Goal: Transaction & Acquisition: Purchase product/service

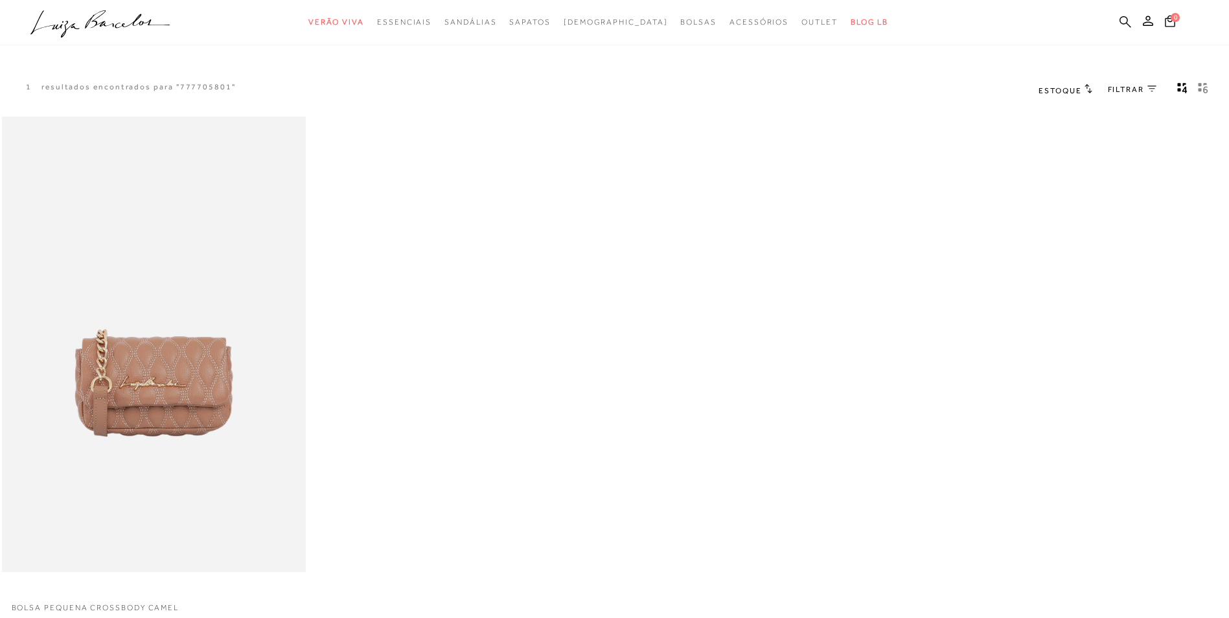
click at [1123, 19] on icon at bounding box center [1125, 22] width 12 height 12
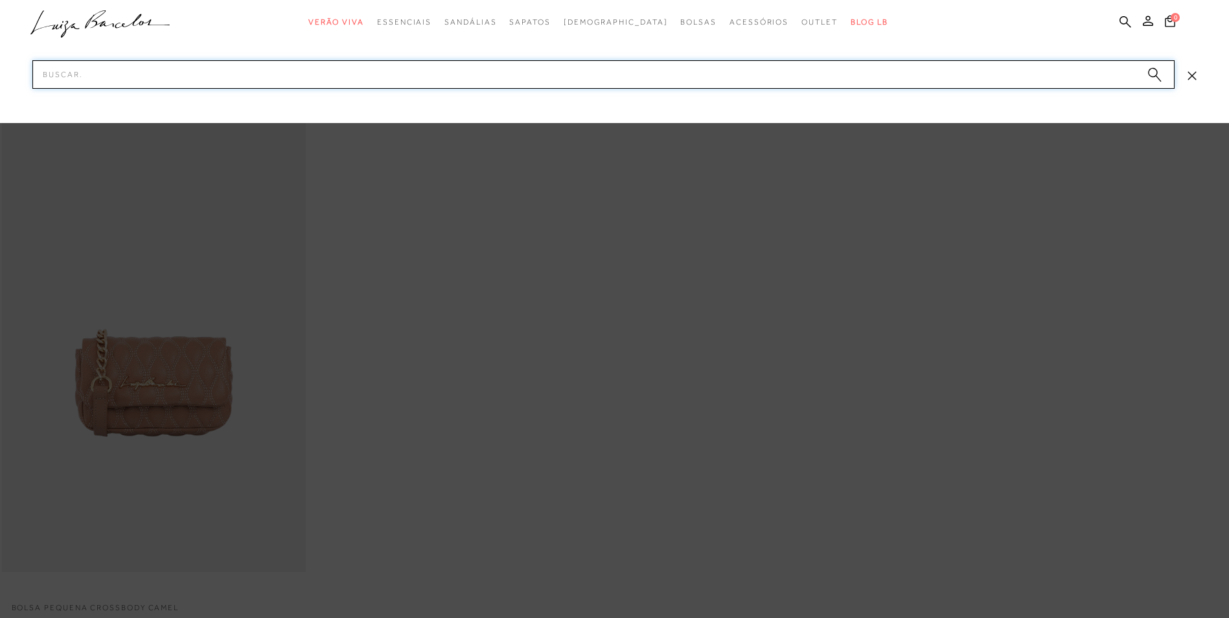
click at [174, 73] on input "Pesquisar" at bounding box center [603, 74] width 1142 height 28
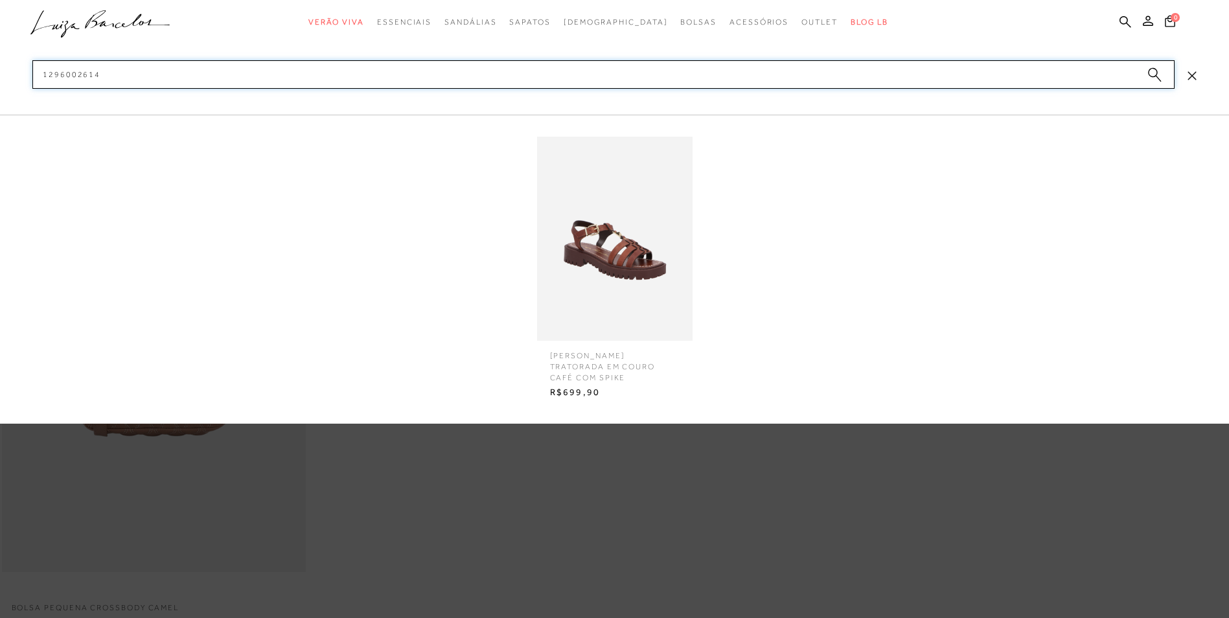
click at [220, 80] on input "1296002614" at bounding box center [603, 74] width 1142 height 28
click at [843, 69] on input "1296002614" at bounding box center [603, 74] width 1142 height 28
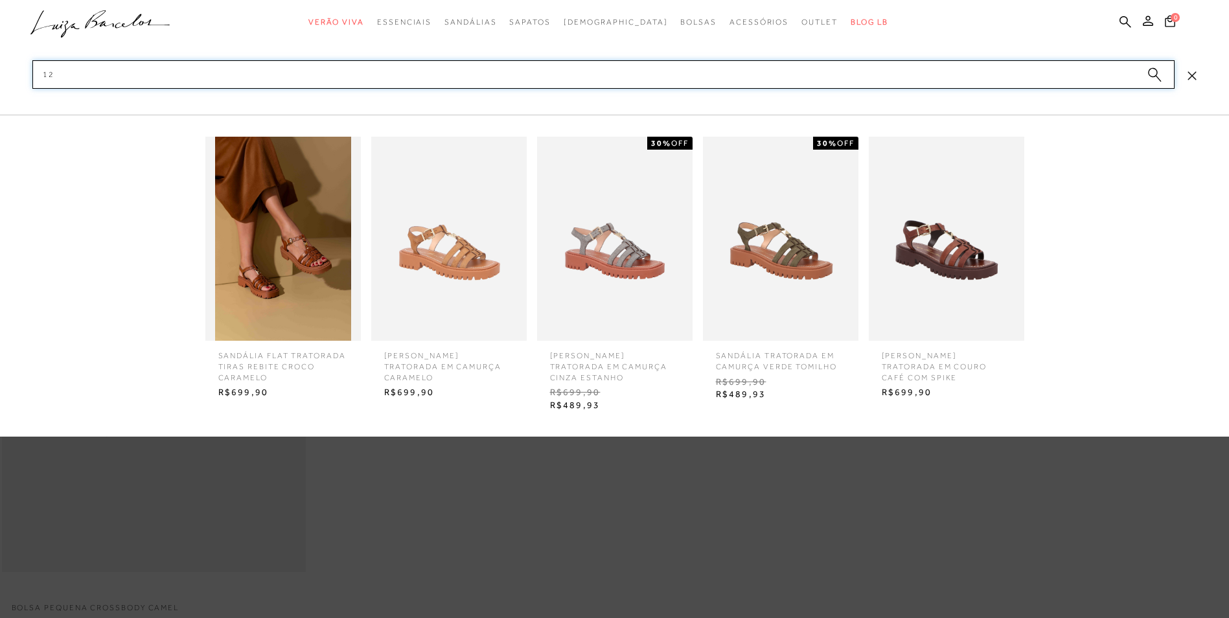
type input "1"
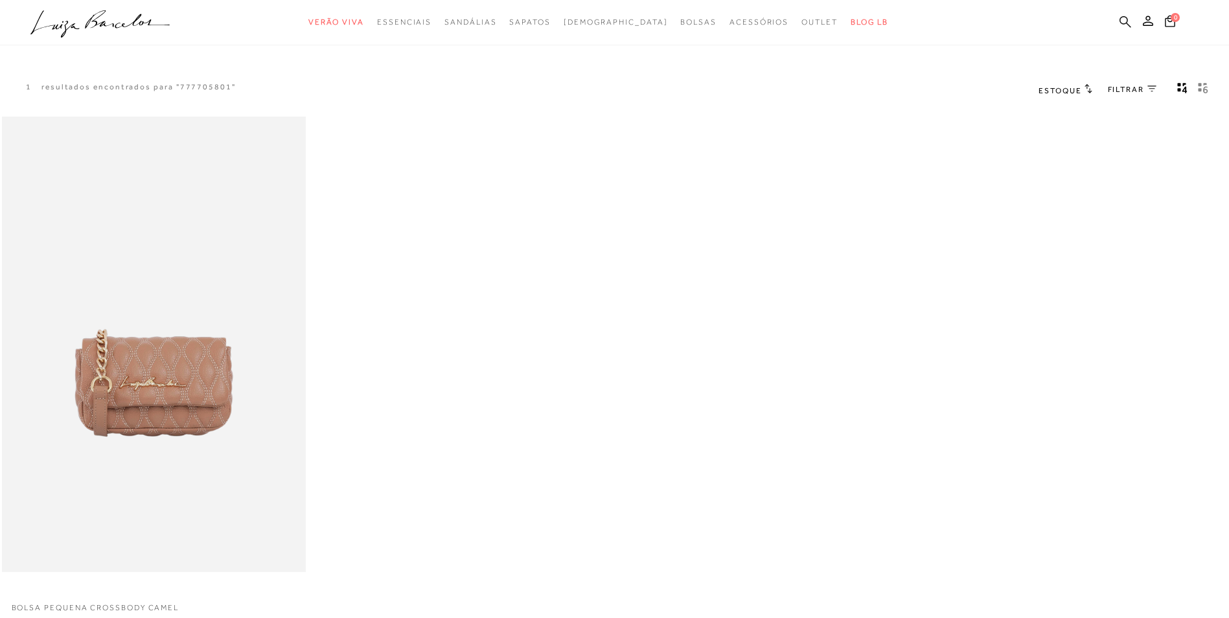
click at [1122, 19] on icon at bounding box center [1125, 22] width 12 height 12
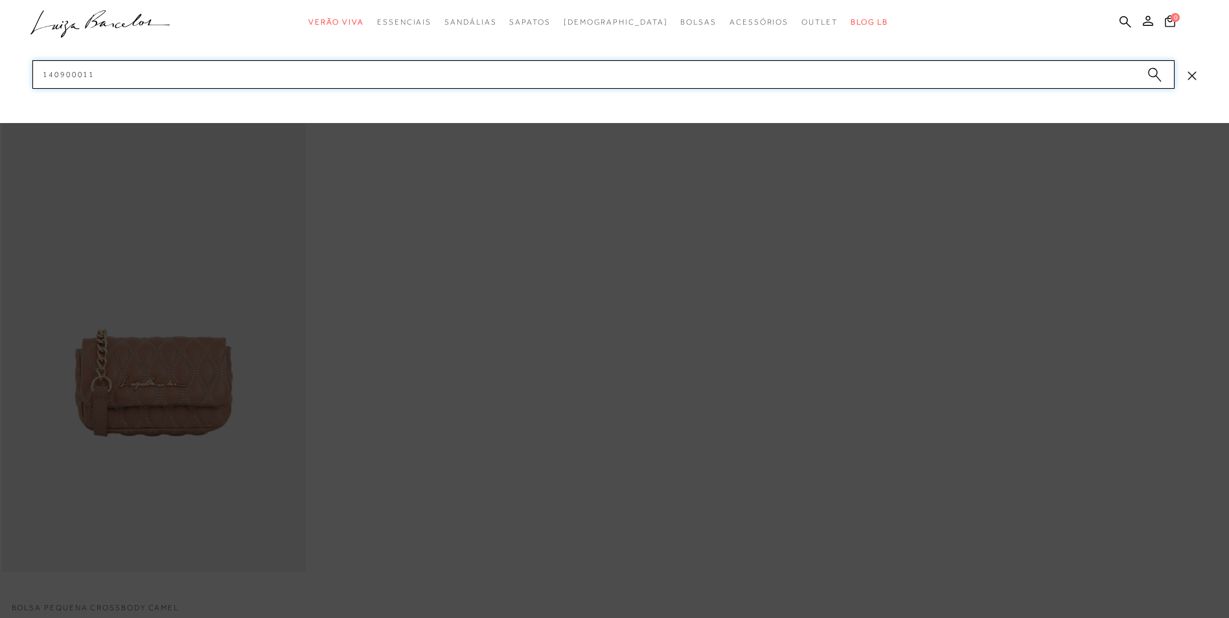
click at [677, 68] on input "140900011" at bounding box center [603, 74] width 1142 height 28
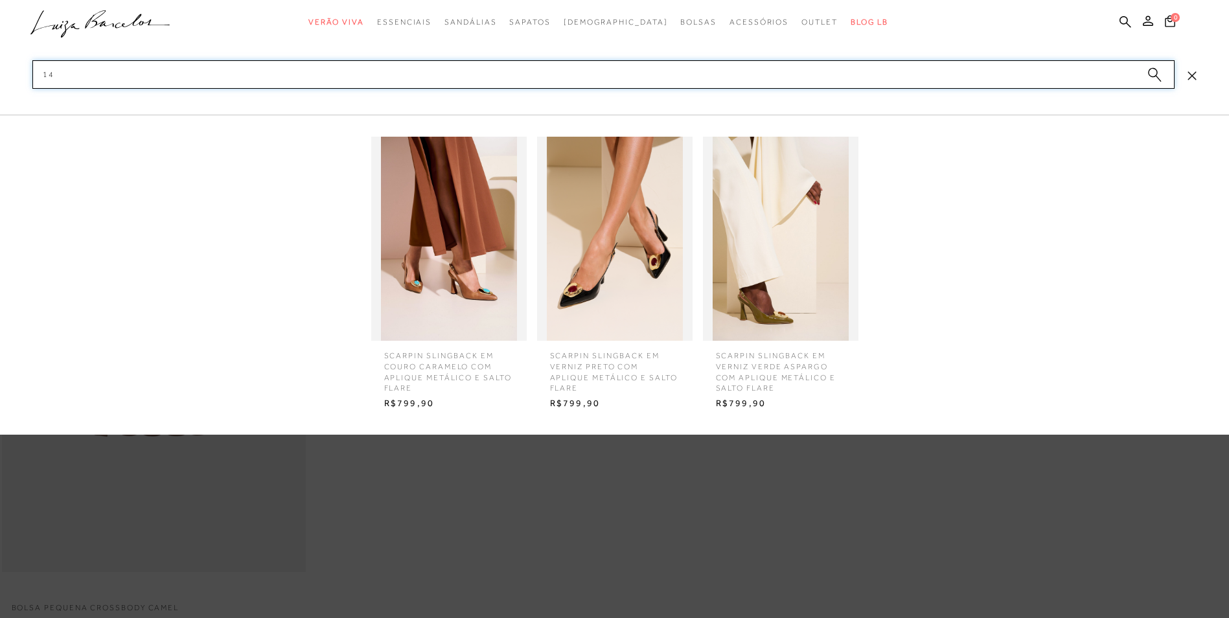
type input "1"
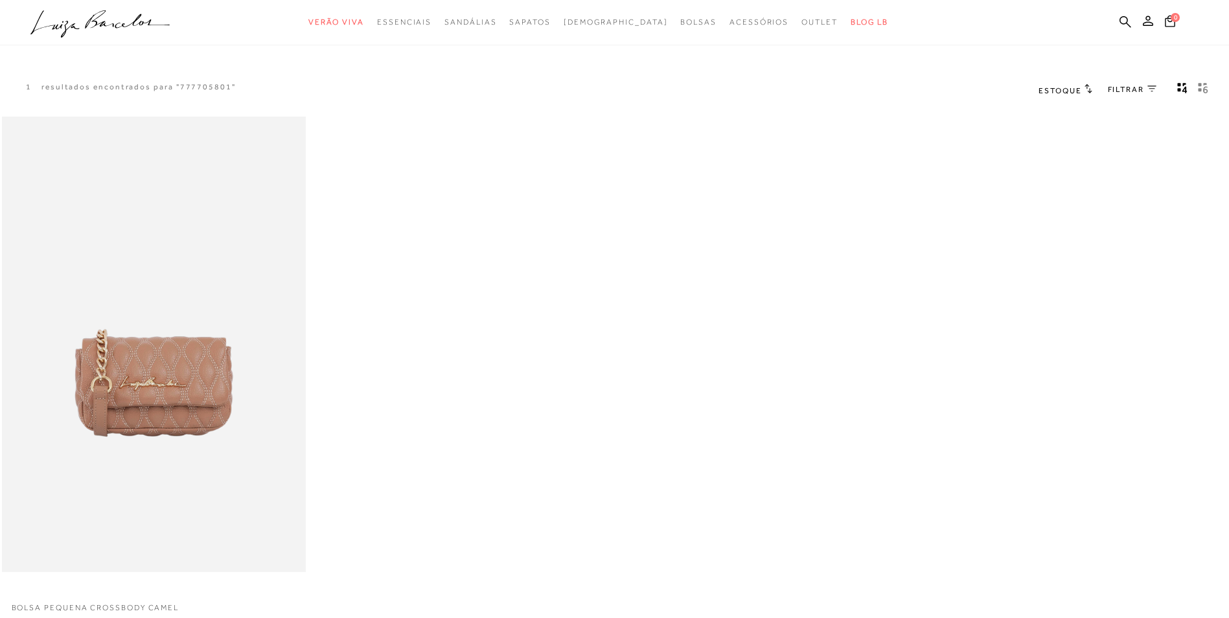
click at [1122, 23] on icon at bounding box center [1125, 22] width 12 height 12
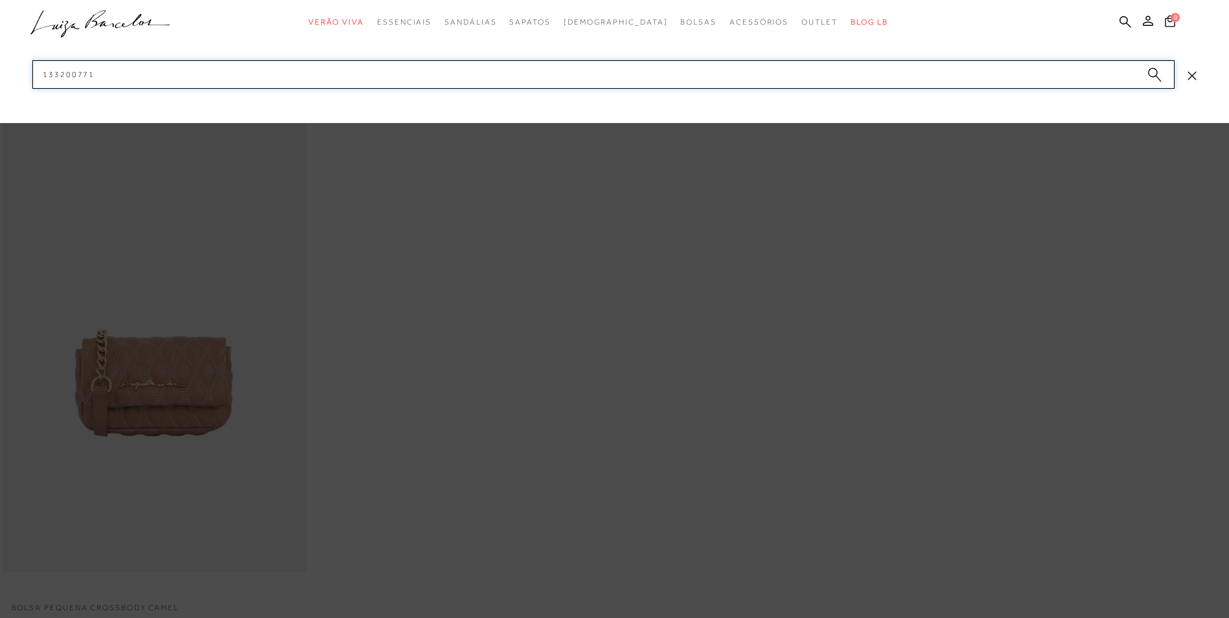
click at [571, 71] on input "133200771" at bounding box center [603, 74] width 1142 height 28
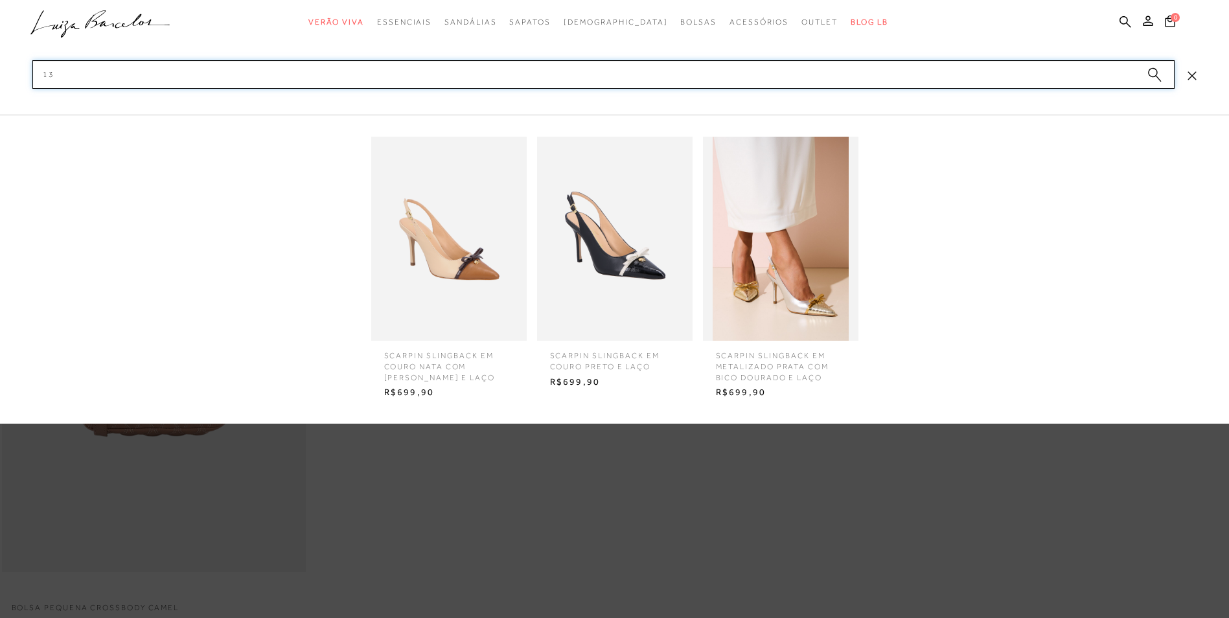
type input "1"
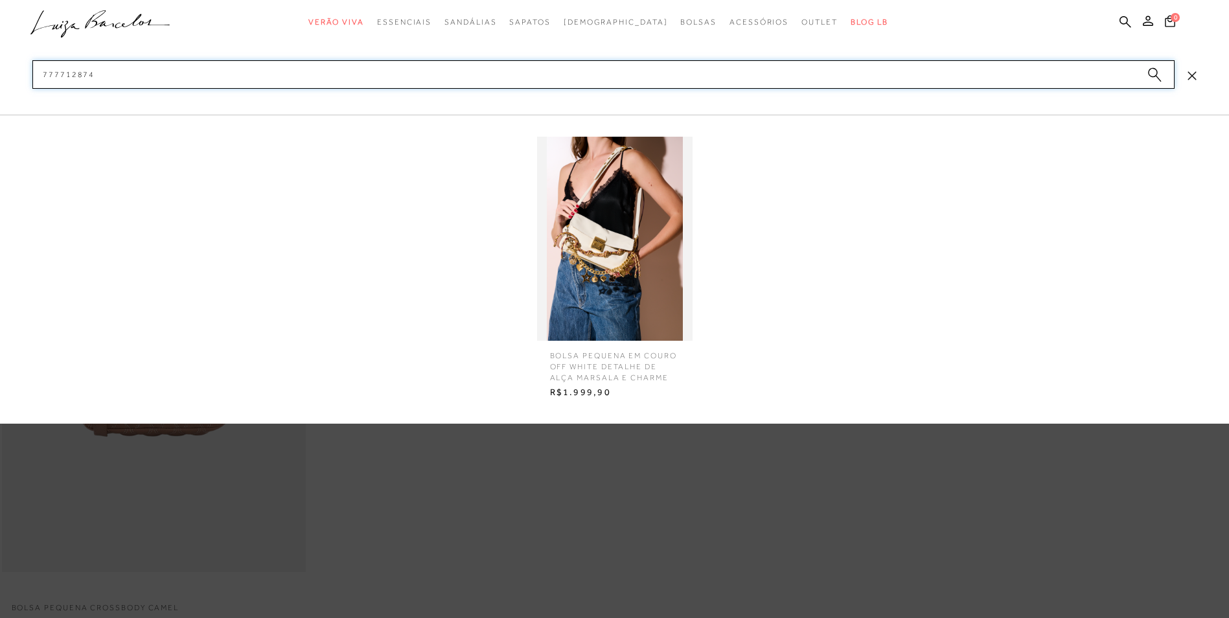
click at [412, 74] on input "777712874" at bounding box center [603, 74] width 1142 height 28
type input "777712874"
click at [601, 261] on img at bounding box center [614, 239] width 155 height 204
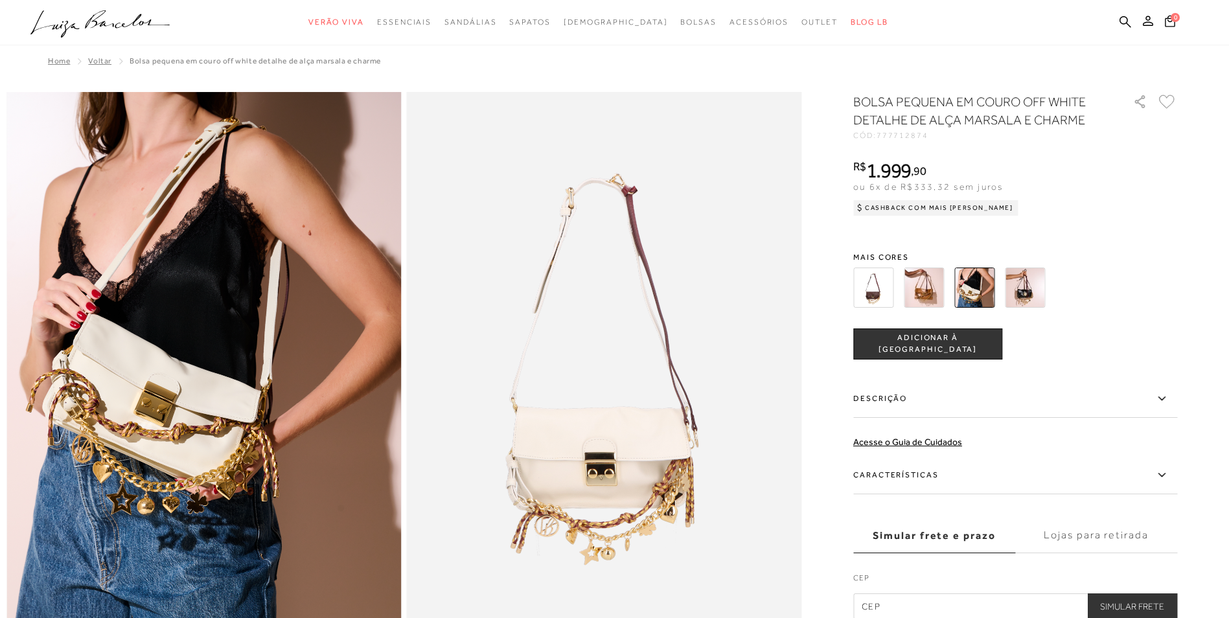
click at [878, 290] on img at bounding box center [873, 288] width 40 height 40
click at [914, 295] on img at bounding box center [924, 288] width 40 height 40
